Goal: Communication & Community: Answer question/provide support

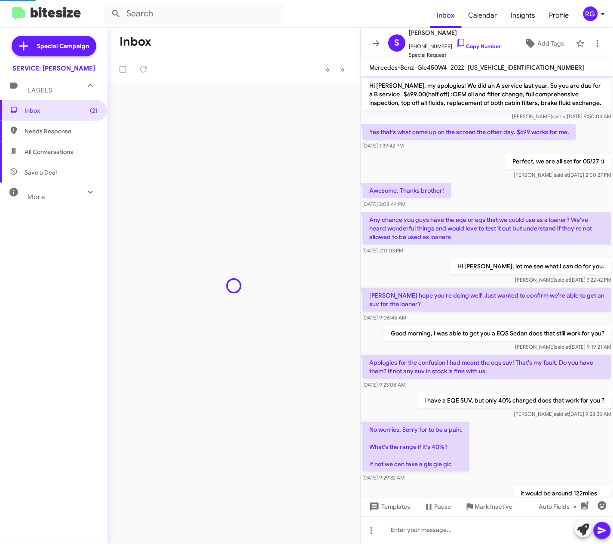
scroll to position [284, 0]
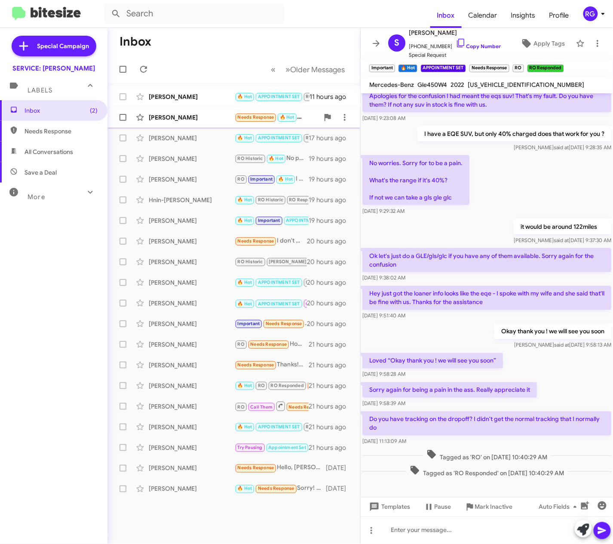
click at [188, 117] on div "[PERSON_NAME]" at bounding box center [192, 117] width 86 height 9
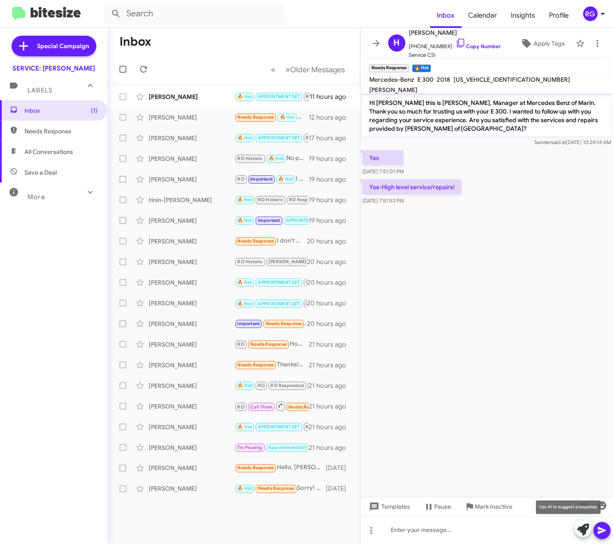
click at [581, 532] on icon at bounding box center [584, 530] width 12 height 12
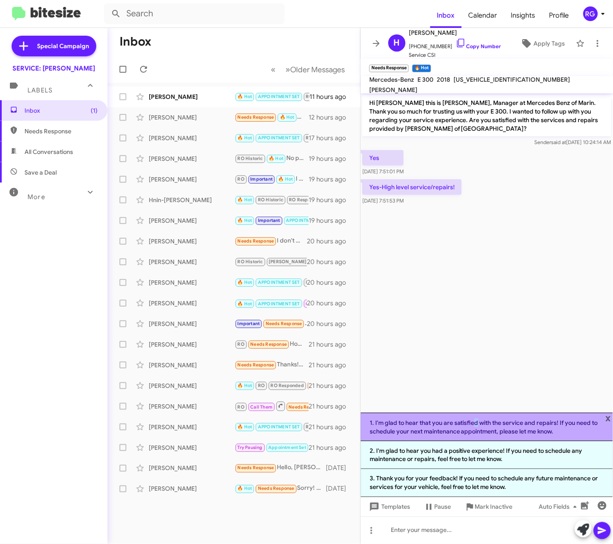
click at [474, 422] on li "1. I'm glad to hear that you are satisfied with the service and repairs! If you…" at bounding box center [487, 427] width 252 height 28
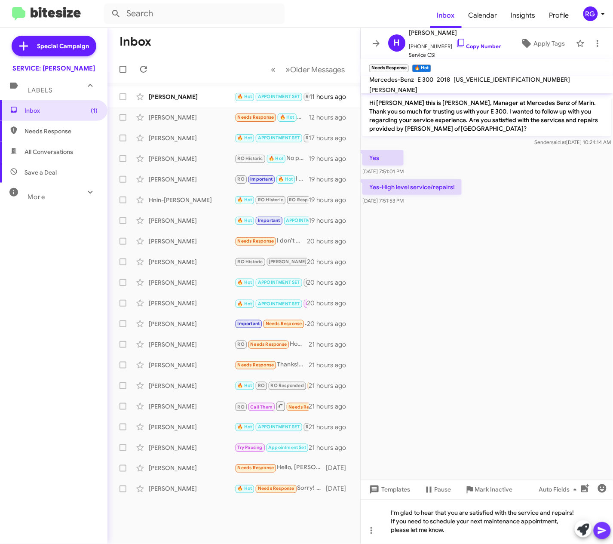
click at [603, 531] on icon at bounding box center [602, 531] width 10 height 10
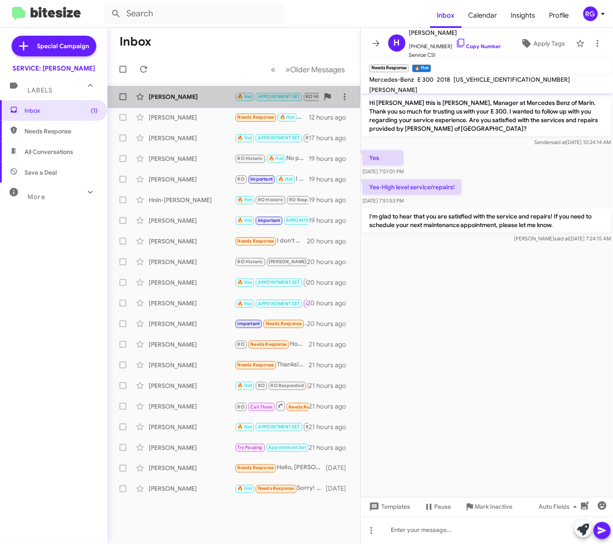
click at [163, 94] on div "[PERSON_NAME]" at bounding box center [192, 96] width 86 height 9
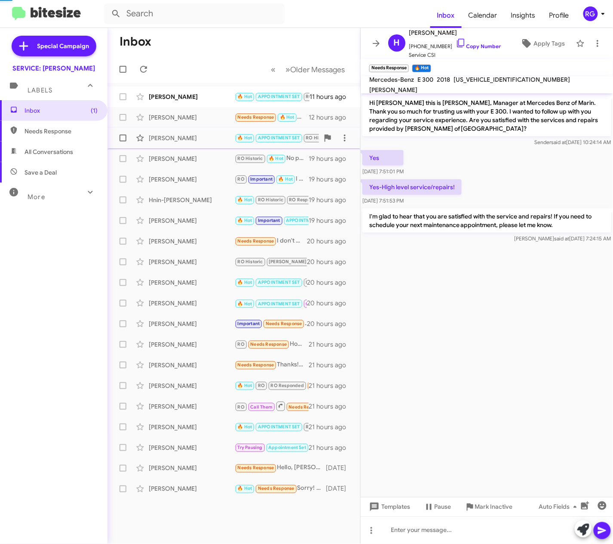
scroll to position [417, 0]
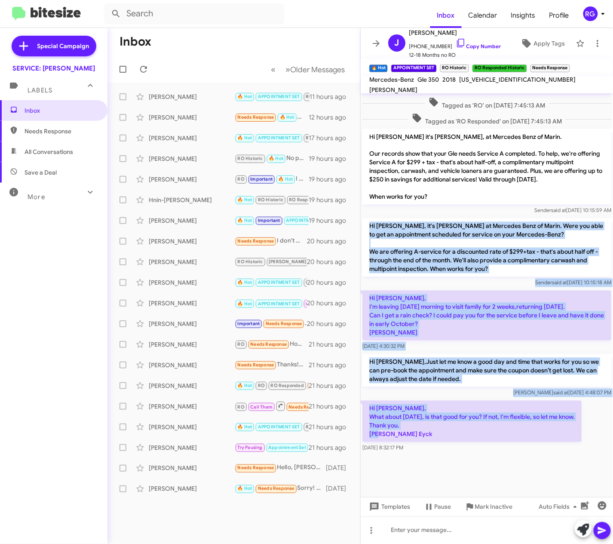
drag, startPoint x: 455, startPoint y: 428, endPoint x: 370, endPoint y: 214, distance: 229.7
click at [370, 214] on div "Omar, Does tomorrow or Friday work for you by any chance? If not I can do next …" at bounding box center [487, 70] width 252 height 769
copy div "Hi Jerry, it's Omar Ibrahimi at Mercedes Benz of Marin. Were you able to get an…"
click at [471, 447] on div "Hi Omar, What about Wednesday October 8, is that good for you? If not, I'm flex…" at bounding box center [472, 427] width 219 height 52
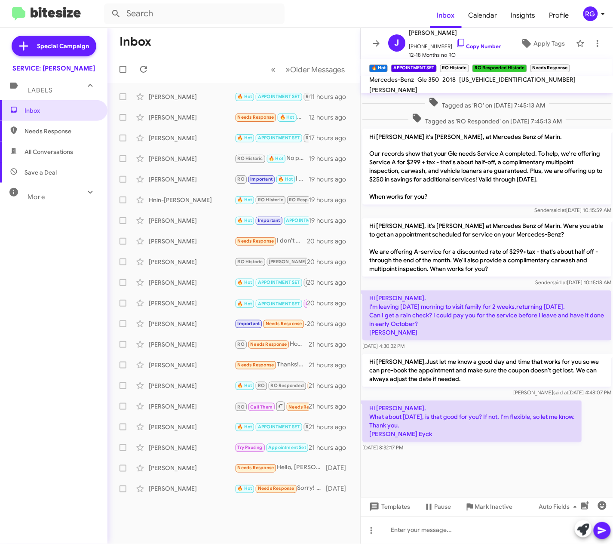
drag, startPoint x: 471, startPoint y: 447, endPoint x: 437, endPoint y: 418, distance: 45.2
click at [437, 418] on p "Hi [PERSON_NAME], What about [DATE], is that good for you? If not, I'm flexible…" at bounding box center [472, 421] width 219 height 41
click at [422, 534] on div at bounding box center [487, 531] width 252 height 28
paste div
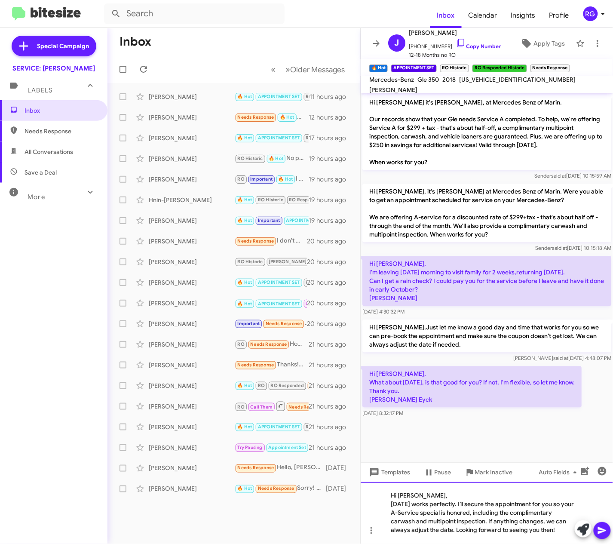
scroll to position [460, 0]
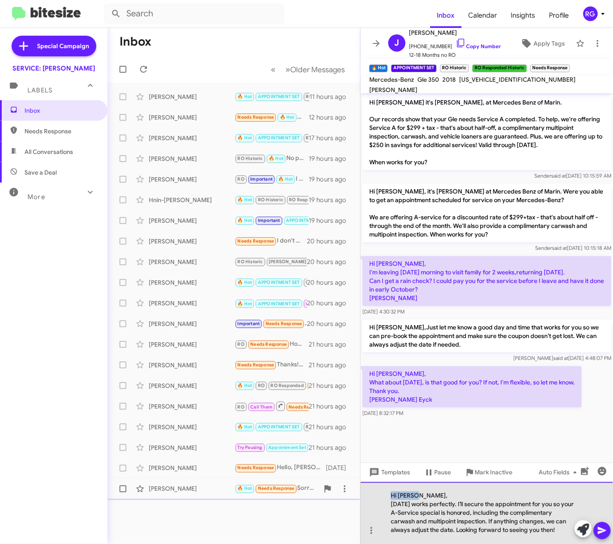
drag, startPoint x: 415, startPoint y: 489, endPoint x: 358, endPoint y: 484, distance: 57.5
click at [373, 491] on div "Hi Jerry, Wednesday, October 8 works perfectly. I’ll secure the appointment for…" at bounding box center [487, 513] width 252 height 62
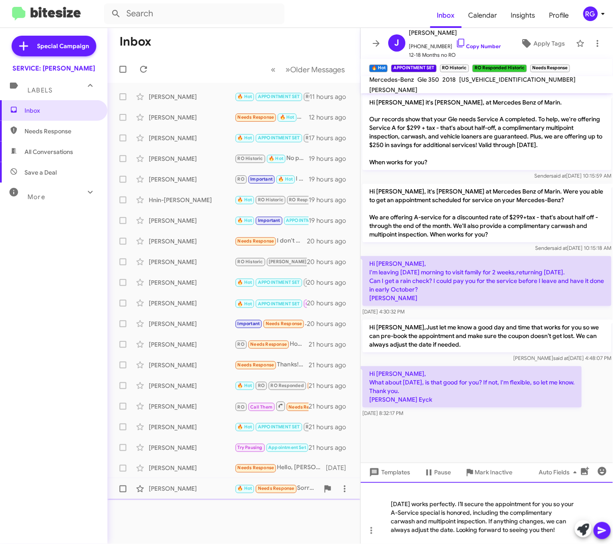
scroll to position [451, 0]
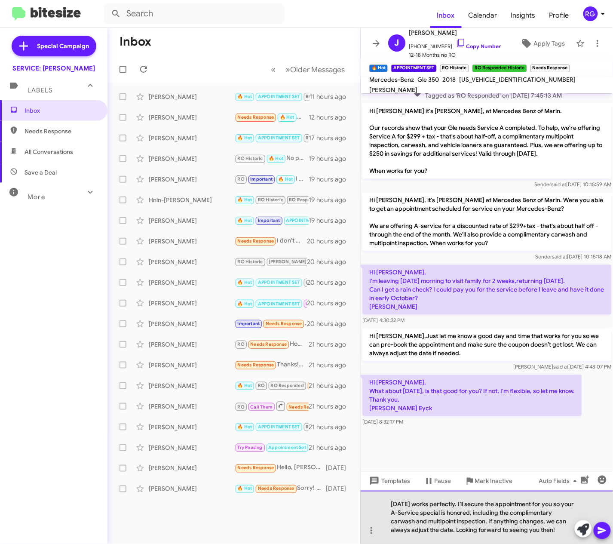
click at [393, 520] on div "Wednesday, October 8 works perfectly. I’ll secure the appointment for you so yo…" at bounding box center [483, 517] width 184 height 34
drag, startPoint x: 392, startPoint y: 520, endPoint x: 396, endPoint y: 523, distance: 4.7
click at [396, 523] on div "Wednesday, October 8 works perfectly. I’ll secure the appointment for you so yo…" at bounding box center [483, 517] width 184 height 34
drag, startPoint x: 386, startPoint y: 522, endPoint x: 535, endPoint y: 526, distance: 149.3
click at [535, 526] on div "Wednesday, October 8 works perfectly. I’ll secure the appointment for you so yo…" at bounding box center [487, 517] width 252 height 53
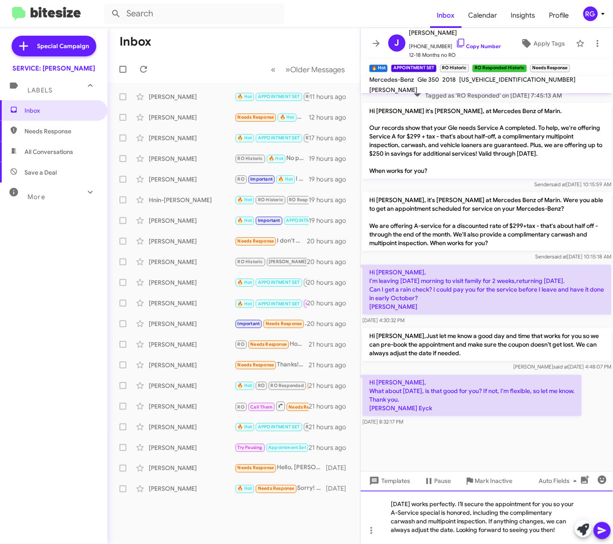
scroll to position [443, 0]
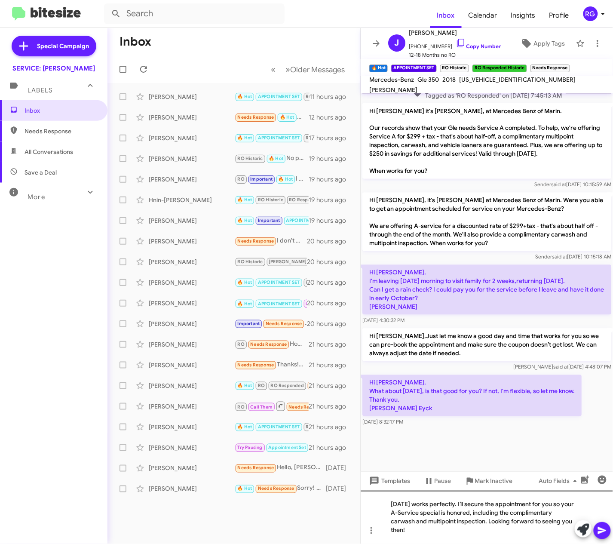
click at [611, 532] on div at bounding box center [593, 529] width 36 height 19
click at [600, 529] on icon at bounding box center [602, 531] width 10 height 10
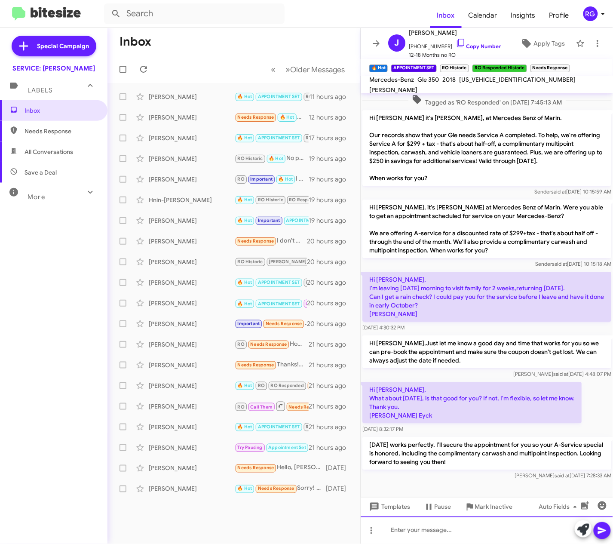
scroll to position [649, 0]
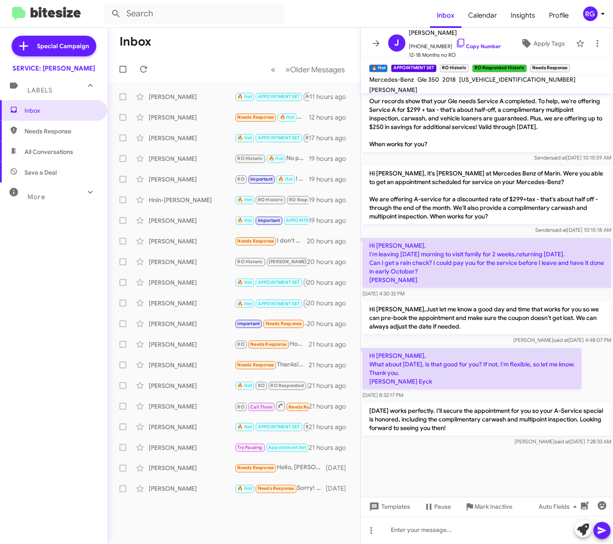
drag, startPoint x: 480, startPoint y: 90, endPoint x: 484, endPoint y: 87, distance: 5.2
click at [481, 90] on mat-toolbar "Mercedes-Benz Gle 350 2018 4JGDA5HB0JB085506 ELISEO C. ESTRADA" at bounding box center [487, 84] width 252 height 17
click at [487, 83] on span "[US_VEHICLE_IDENTIFICATION_NUMBER]" at bounding box center [517, 80] width 117 height 8
copy span "[US_VEHICLE_IDENTIFICATION_NUMBER]"
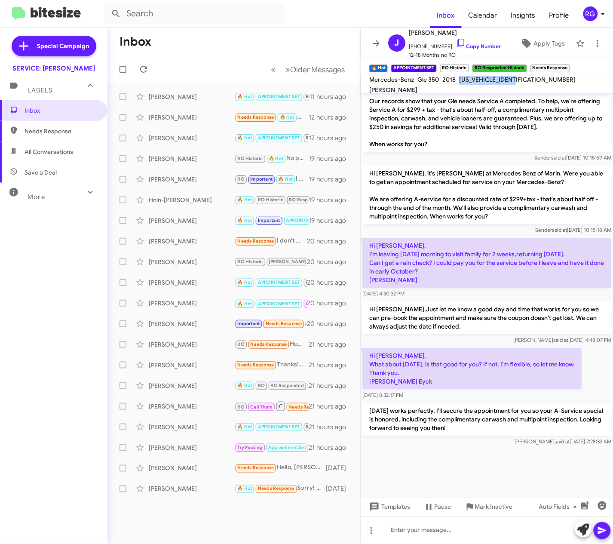
copy span "[US_VEHICLE_IDENTIFICATION_NUMBER]"
click at [434, 426] on p "[DATE] works perfectly. I’ll secure the appointment for you so your A-Service s…" at bounding box center [487, 419] width 249 height 33
drag, startPoint x: 441, startPoint y: 201, endPoint x: 458, endPoint y: 194, distance: 18.9
drag, startPoint x: 458, startPoint y: 194, endPoint x: 444, endPoint y: 195, distance: 14.7
click at [444, 195] on p "Hi [PERSON_NAME], it's [PERSON_NAME] at Mercedes Benz of Marin. Were you able t…" at bounding box center [487, 195] width 249 height 58
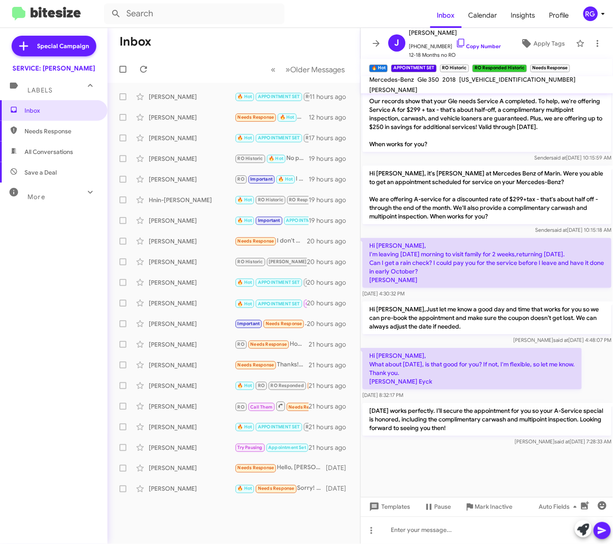
click at [460, 195] on p "Hi [PERSON_NAME], it's [PERSON_NAME] at Mercedes Benz of Marin. Were you able t…" at bounding box center [487, 195] width 249 height 58
drag, startPoint x: 413, startPoint y: 191, endPoint x: 534, endPoint y: 189, distance: 120.9
click at [534, 189] on p "Hi [PERSON_NAME], it's [PERSON_NAME] at Mercedes Benz of Marin. Were you able t…" at bounding box center [487, 195] width 249 height 58
copy p "A-service for a discounted rate of $299+tax"
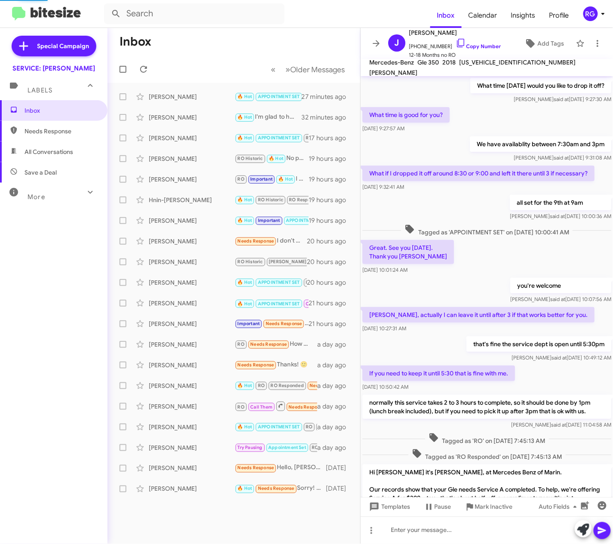
scroll to position [391, 0]
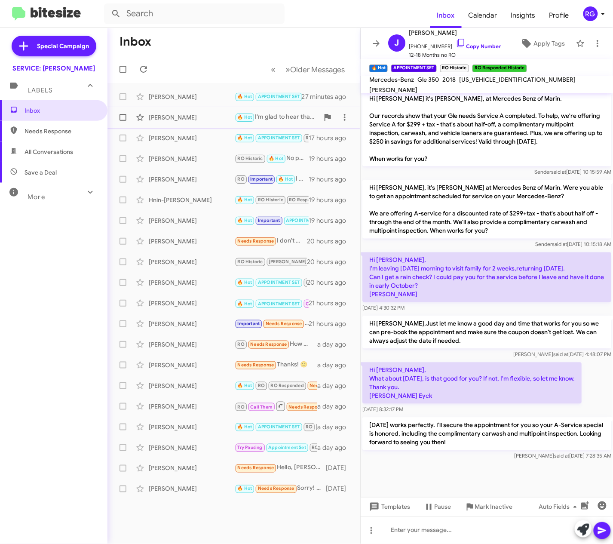
drag, startPoint x: 0, startPoint y: 0, endPoint x: 288, endPoint y: 126, distance: 314.7
click at [288, 126] on span "Holly Degroot 🔥 Hot I'm glad to hear that you are satisfied with the service an…" at bounding box center [234, 117] width 253 height 21
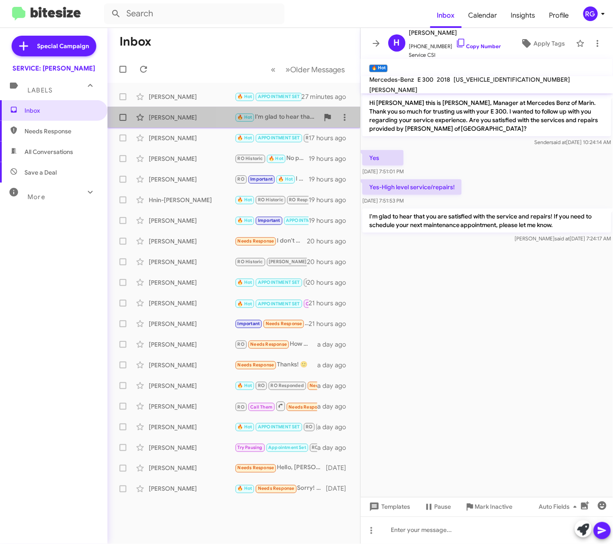
click at [291, 112] on div "🔥 Hot I'm glad to hear that you are satisfied with the service and repairs! If …" at bounding box center [277, 117] width 84 height 10
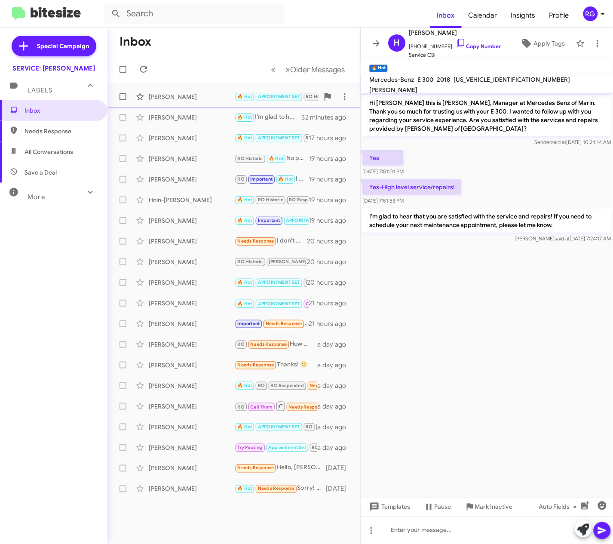
click at [291, 101] on small "APPOINTMENT SET" at bounding box center [279, 97] width 46 height 8
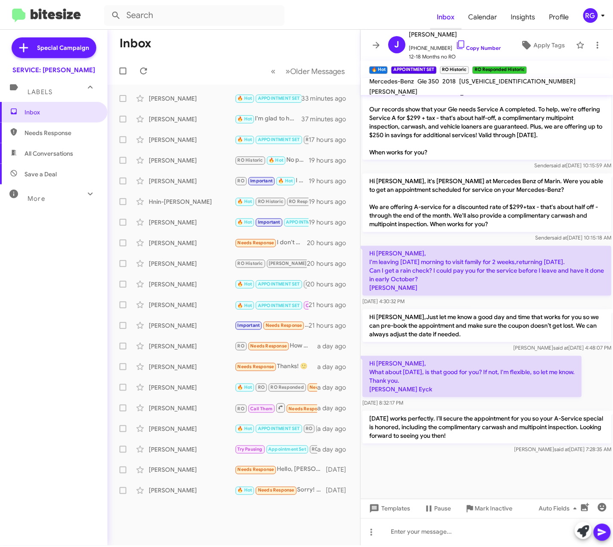
scroll to position [405, 0]
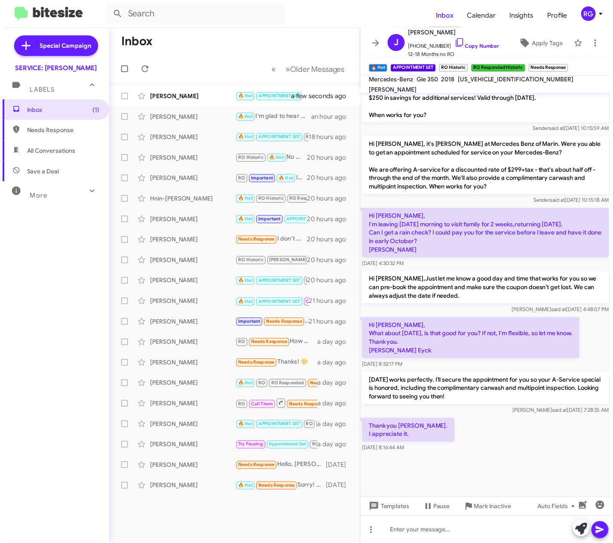
scroll to position [414, 0]
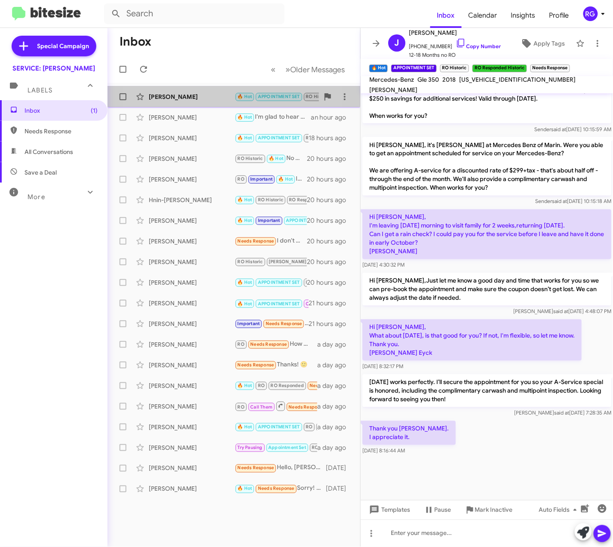
click at [188, 90] on div "Jerry Ten-Eyck 🔥 Hot APPOINTMENT SET RO Historic RO Responded Historic Needs Re…" at bounding box center [233, 96] width 239 height 17
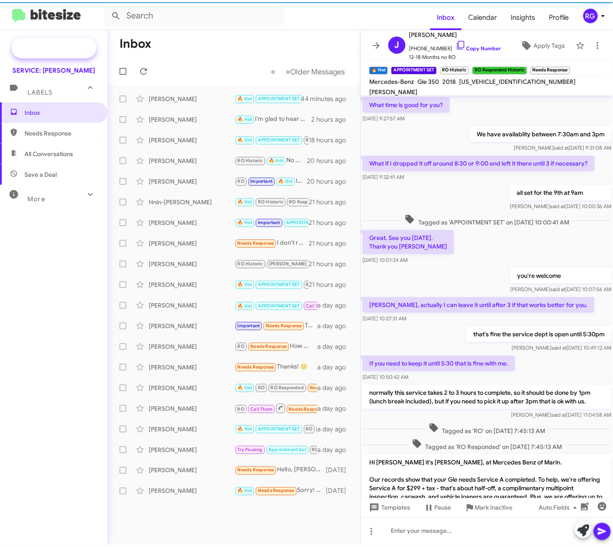
scroll to position [401, 0]
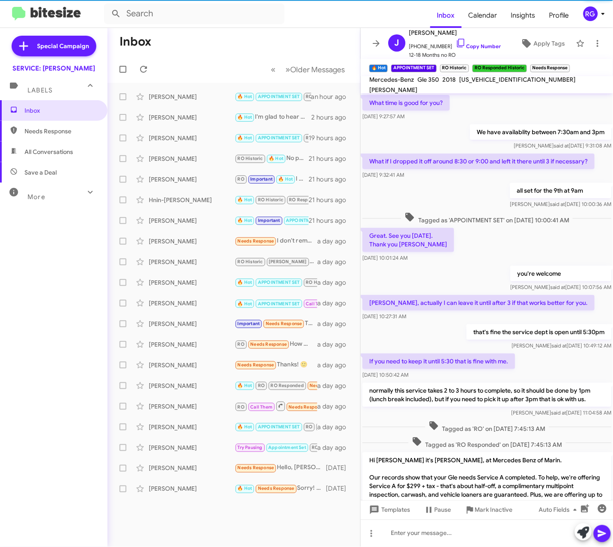
scroll to position [379, 0]
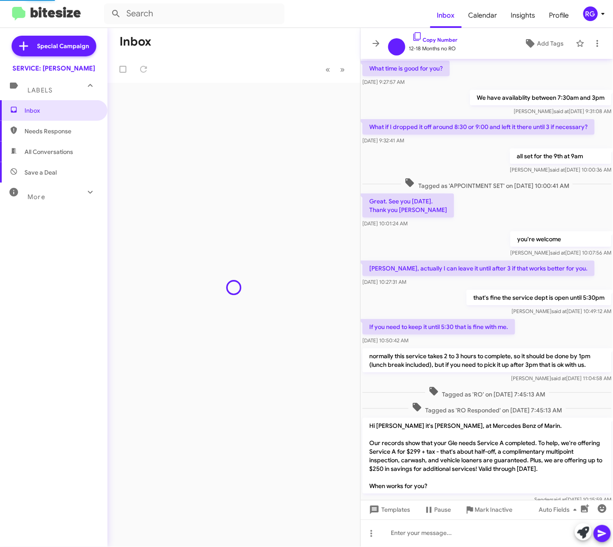
scroll to position [379, 0]
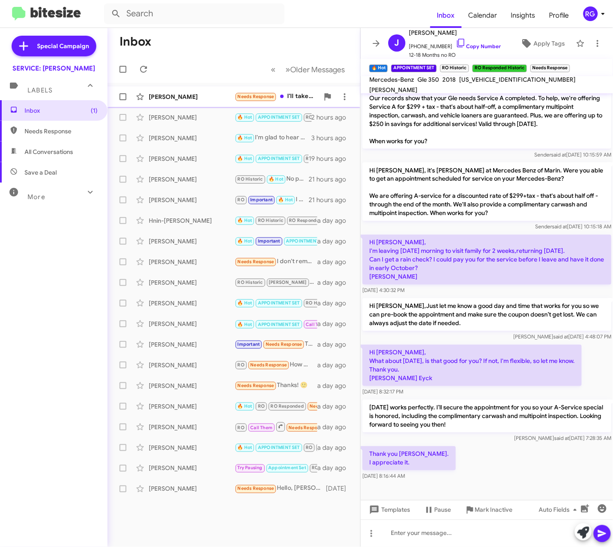
click at [252, 100] on small "Needs Response" at bounding box center [256, 97] width 40 height 8
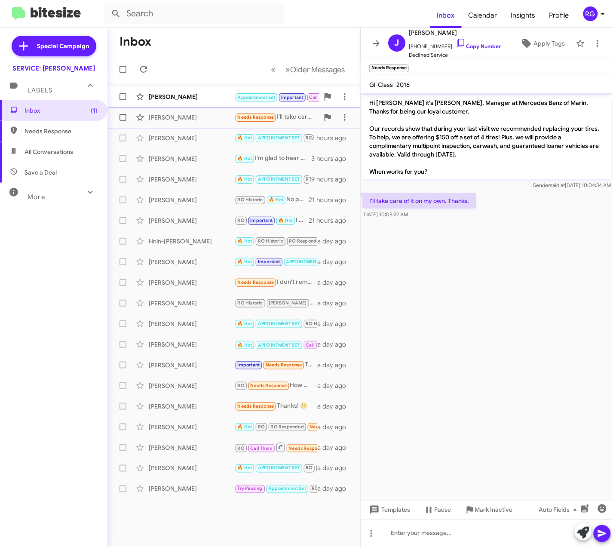
click at [292, 99] on span "Important" at bounding box center [292, 98] width 22 height 6
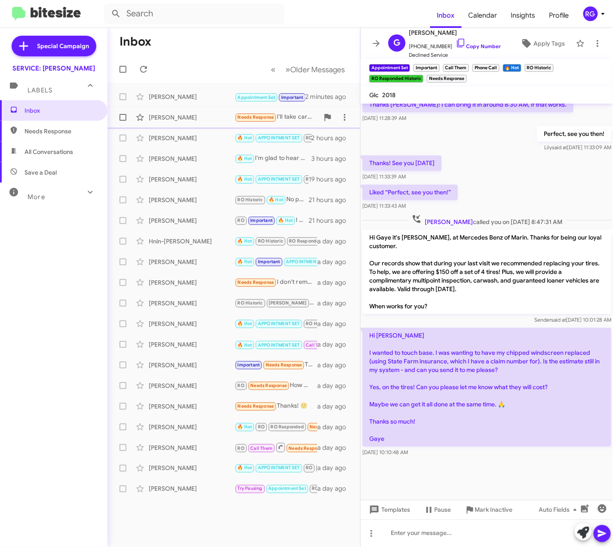
scroll to position [639, 0]
